Goal: Check status: Check status

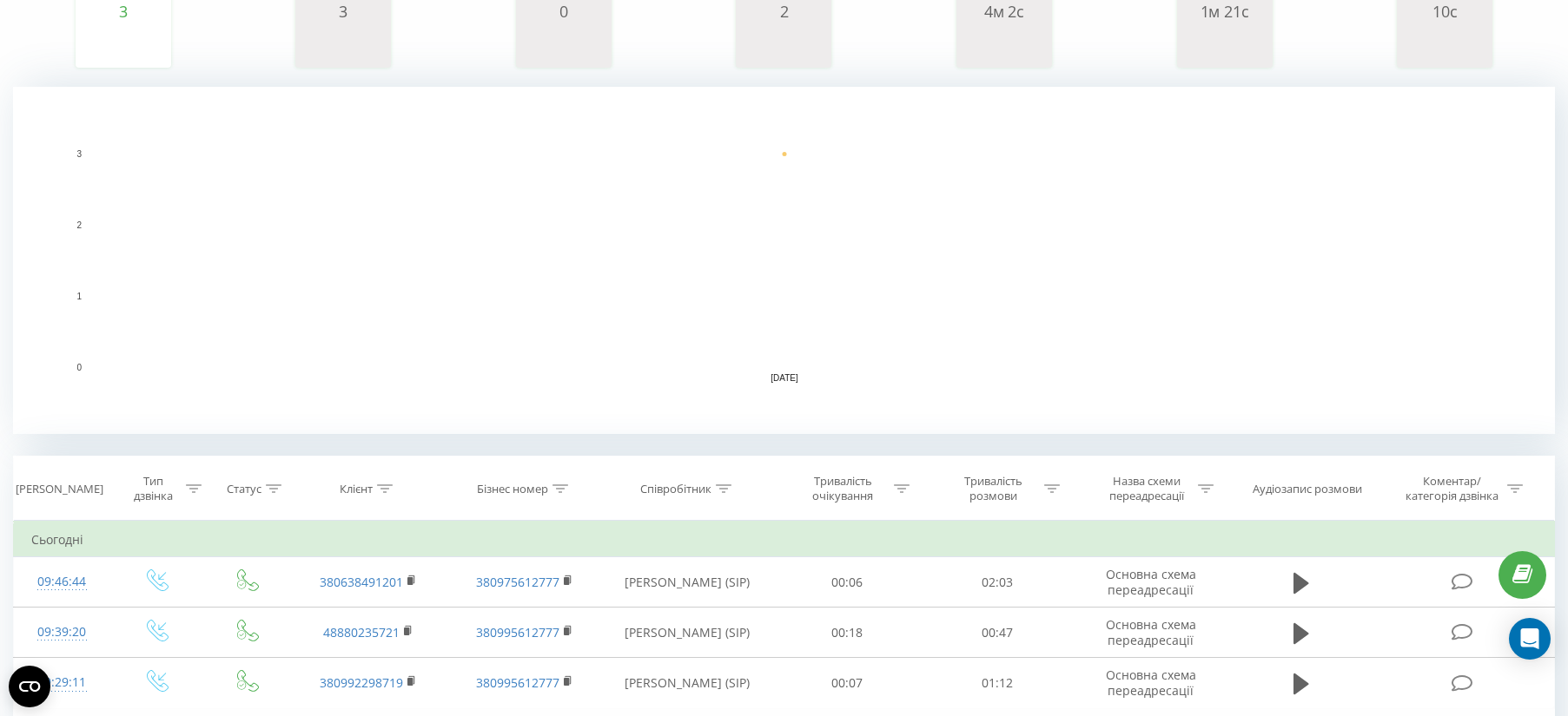
scroll to position [11, 0]
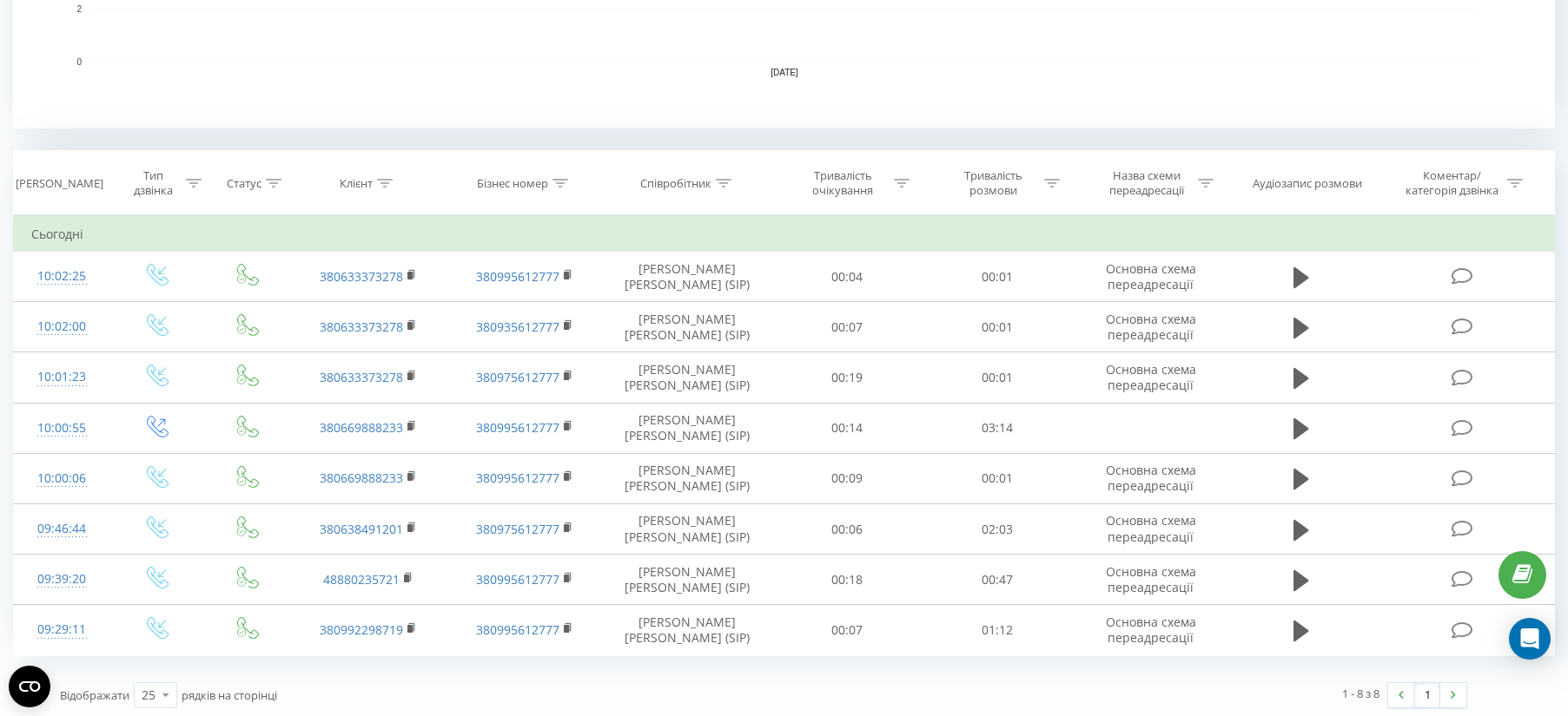
scroll to position [604, 0]
